Goal: Transaction & Acquisition: Purchase product/service

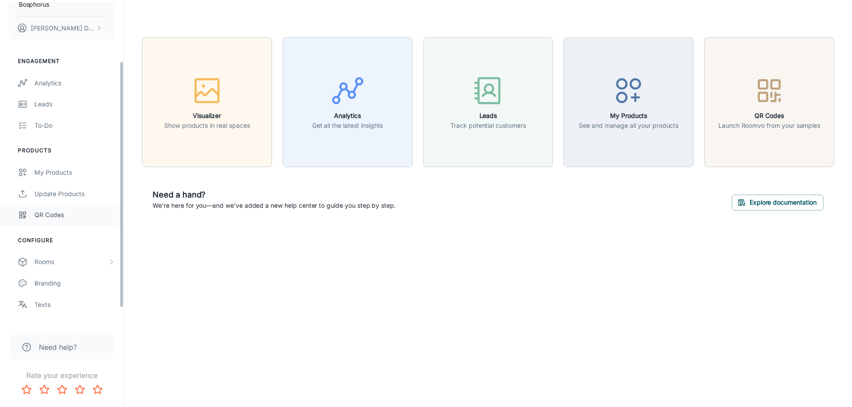
scroll to position [100, 0]
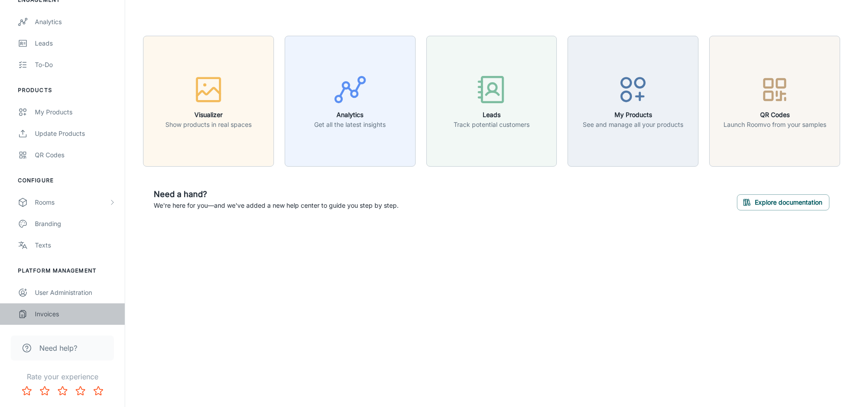
click at [57, 314] on div "Invoices" at bounding box center [75, 314] width 81 height 10
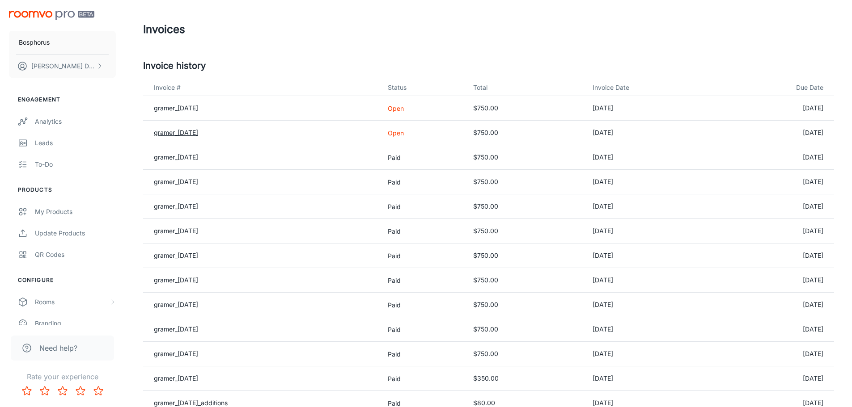
click at [190, 130] on link "gramer_[DATE]" at bounding box center [176, 133] width 44 height 8
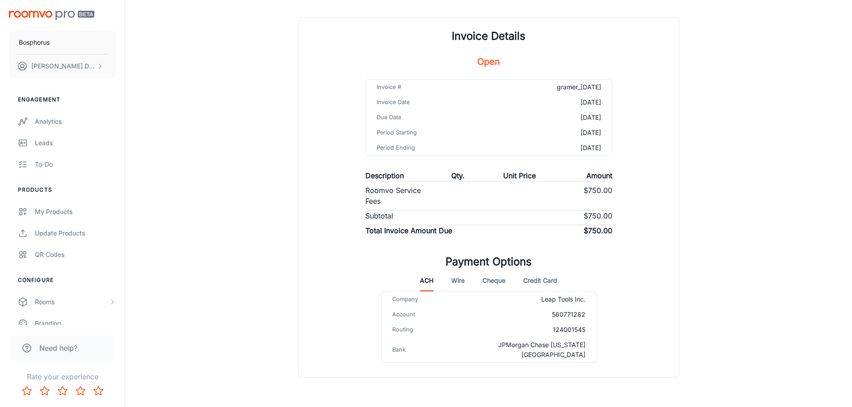
scroll to position [72, 0]
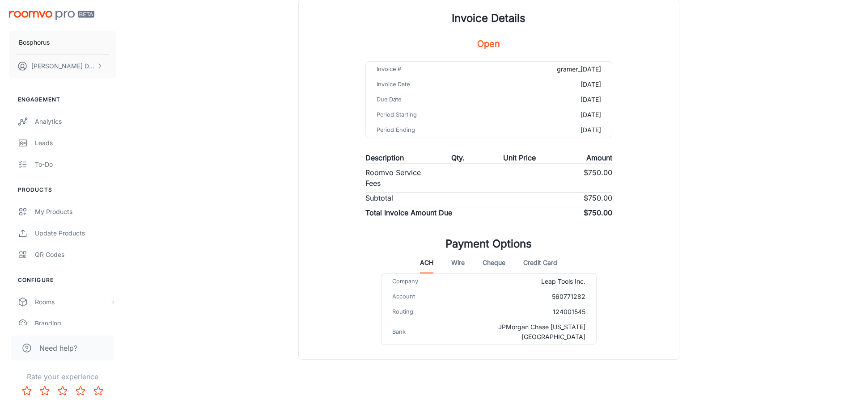
click at [549, 260] on button "Credit Card" at bounding box center [540, 262] width 34 height 21
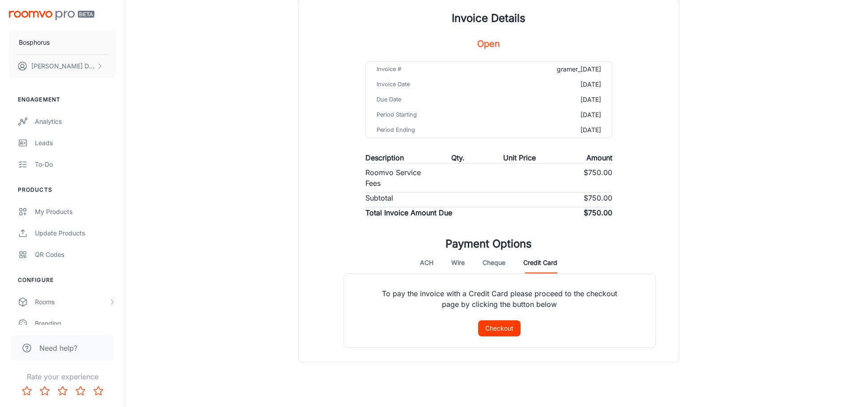
click at [500, 334] on button "Checkout" at bounding box center [499, 329] width 42 height 16
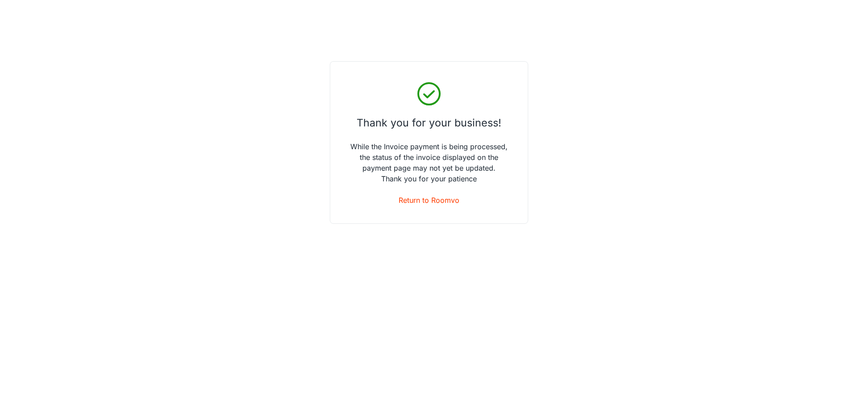
click at [436, 297] on div "Thank you for your business! While the Invoice payment is being processed, the …" at bounding box center [429, 203] width 858 height 407
click at [268, 243] on div "Thank you for your business! While the Invoice payment is being processed, the …" at bounding box center [429, 203] width 858 height 407
